Goal: Information Seeking & Learning: Learn about a topic

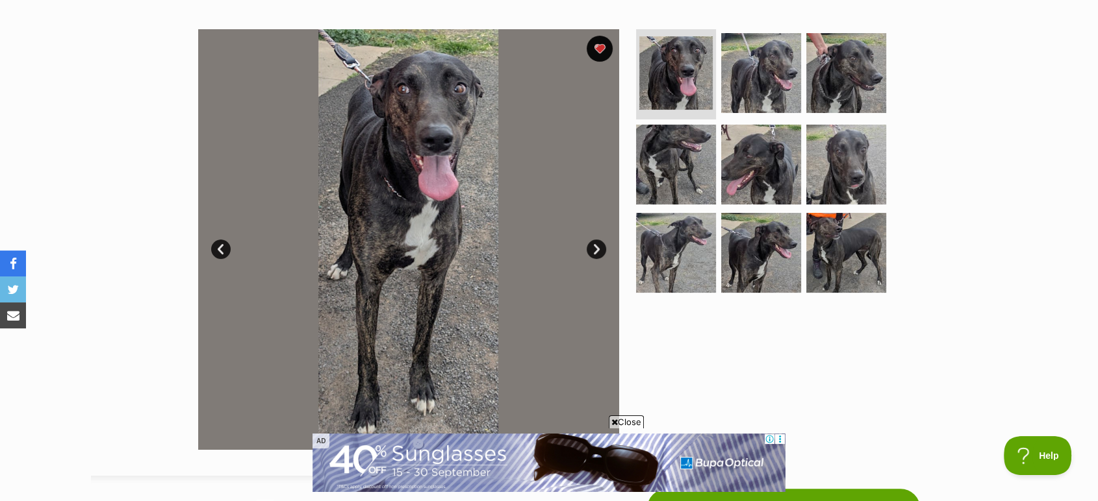
scroll to position [240, 0]
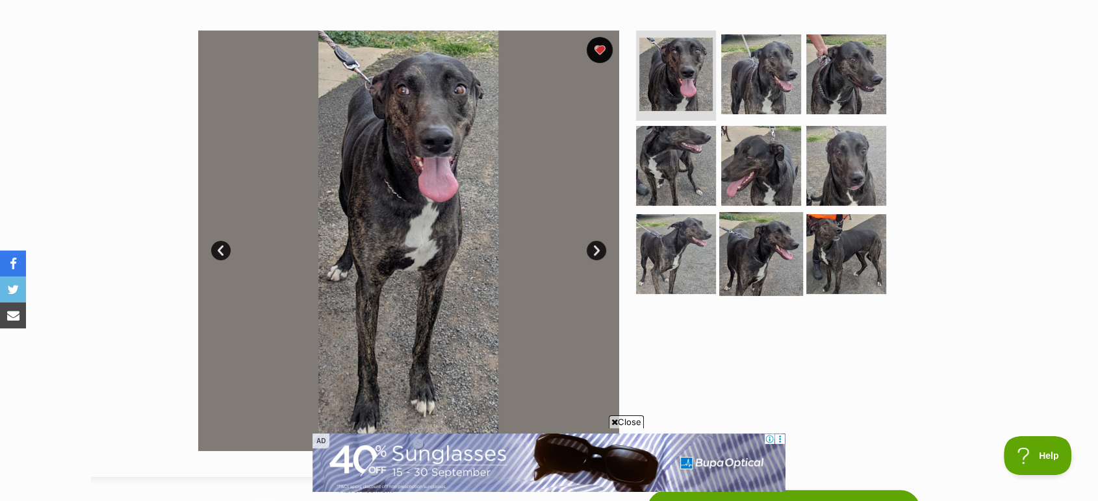
click at [747, 251] on img at bounding box center [761, 254] width 84 height 84
